Goal: Task Accomplishment & Management: Use online tool/utility

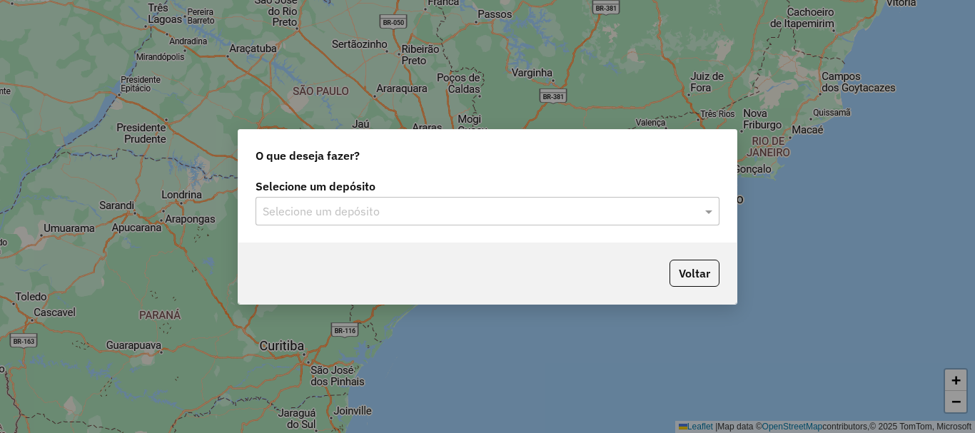
click at [466, 221] on div "Selecione um depósito" at bounding box center [488, 211] width 464 height 29
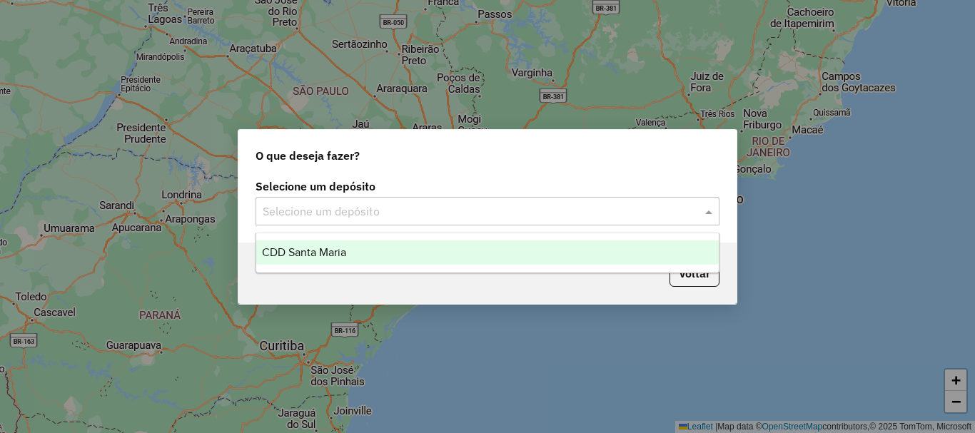
click at [458, 210] on input "text" at bounding box center [473, 211] width 421 height 17
click at [439, 248] on div "CDD Santa Maria" at bounding box center [487, 253] width 463 height 24
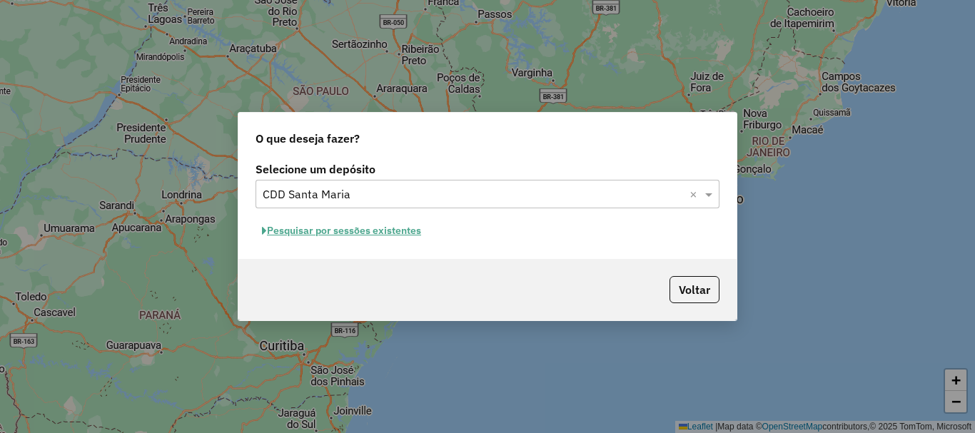
click at [355, 233] on button "Pesquisar por sessões existentes" at bounding box center [342, 231] width 172 height 22
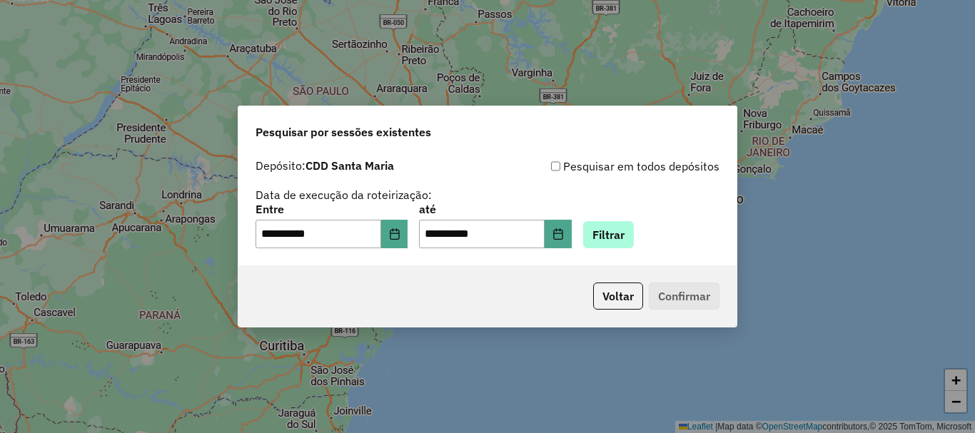
drag, startPoint x: 665, startPoint y: 241, endPoint x: 652, endPoint y: 240, distance: 12.9
click at [660, 240] on div "**********" at bounding box center [488, 226] width 464 height 44
click at [634, 238] on button "Filtrar" at bounding box center [608, 234] width 51 height 27
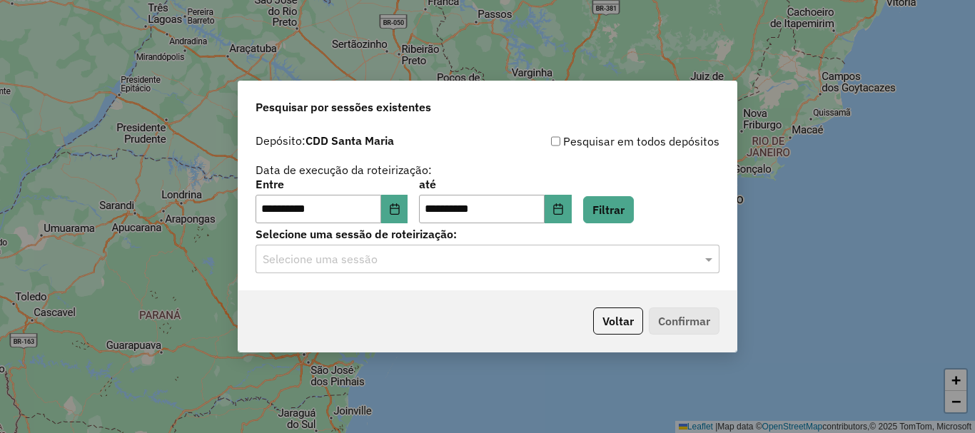
click at [393, 263] on input "text" at bounding box center [473, 259] width 421 height 17
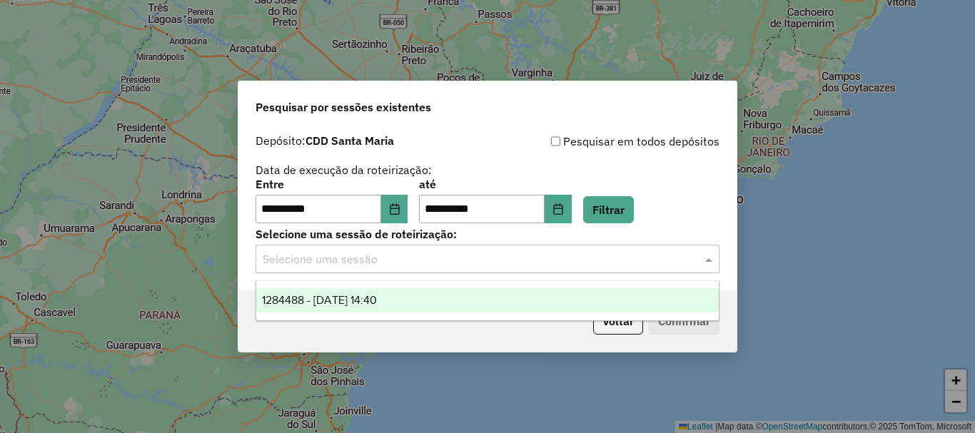
click at [377, 295] on span "1284488 - [DATE] 14:40" at bounding box center [319, 300] width 115 height 12
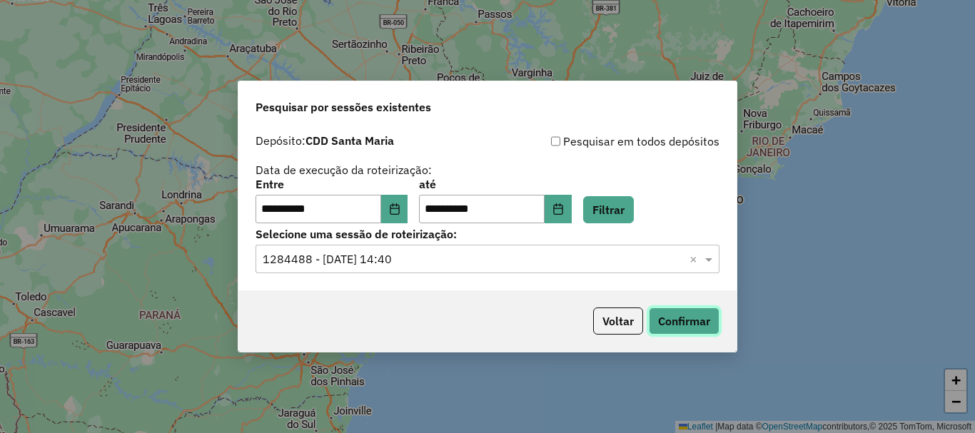
click at [651, 312] on button "Confirmar" at bounding box center [684, 321] width 71 height 27
